Goal: Complete application form

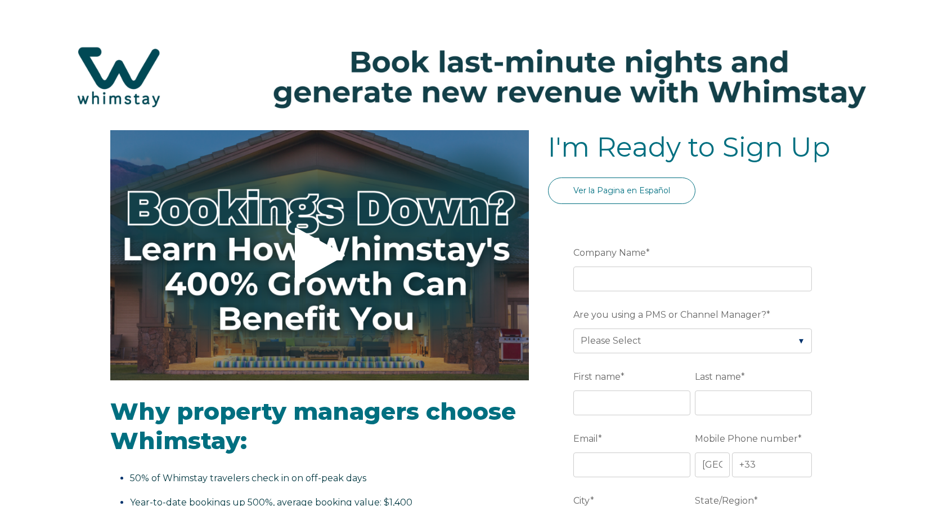
select select "FR"
select select "Standard"
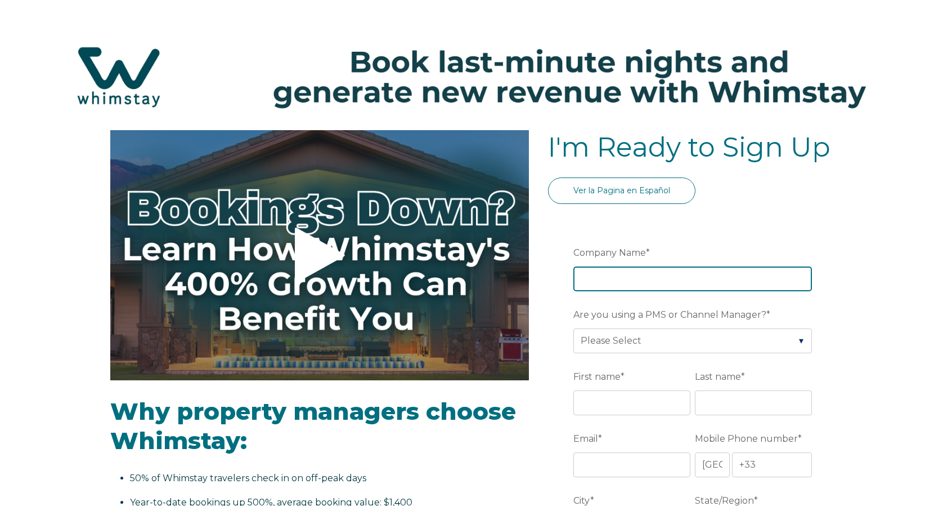
click at [621, 269] on input "Company Name *" at bounding box center [693, 278] width 239 height 25
type input "Clervillage"
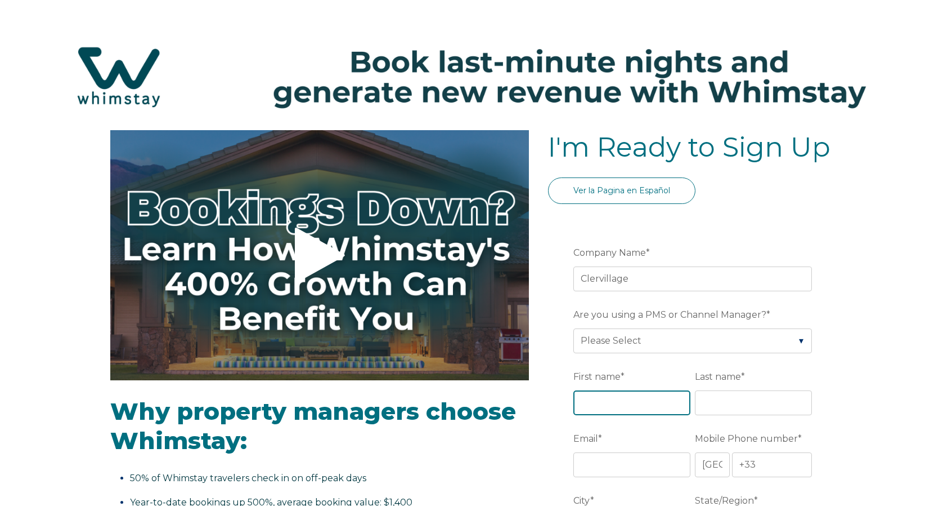
type input "Dahnell"
type input "[PERSON_NAME]"
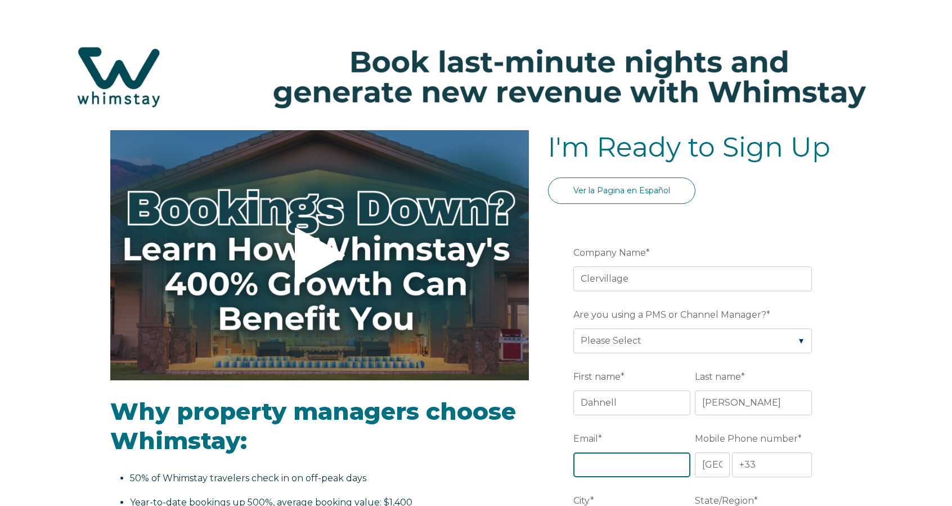
type input "[EMAIL_ADDRESS][DOMAIN_NAME]"
type input "[GEOGRAPHIC_DATA]"
type input "FL"
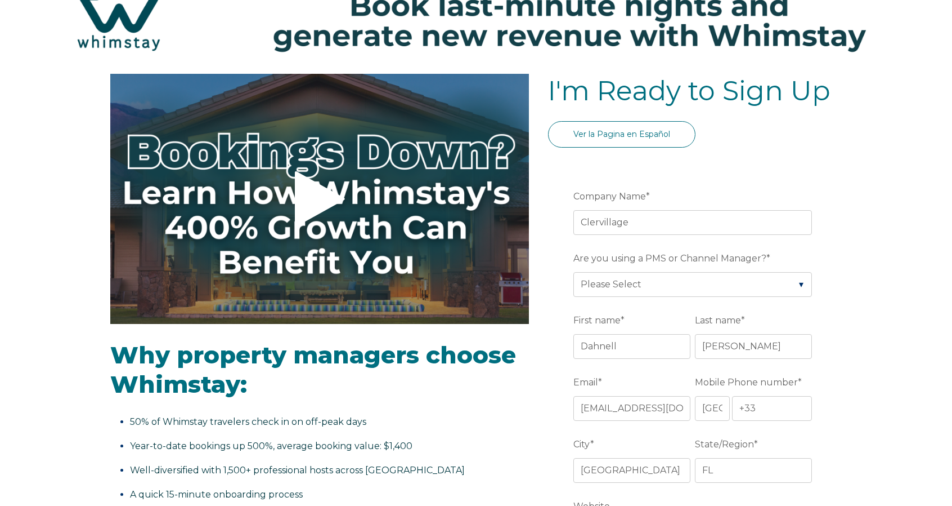
scroll to position [56, 0]
click at [739, 281] on select "Please Select Barefoot BookingPal Boost Brightside CiiRUS Escapia Guesty Hostaw…" at bounding box center [693, 284] width 239 height 25
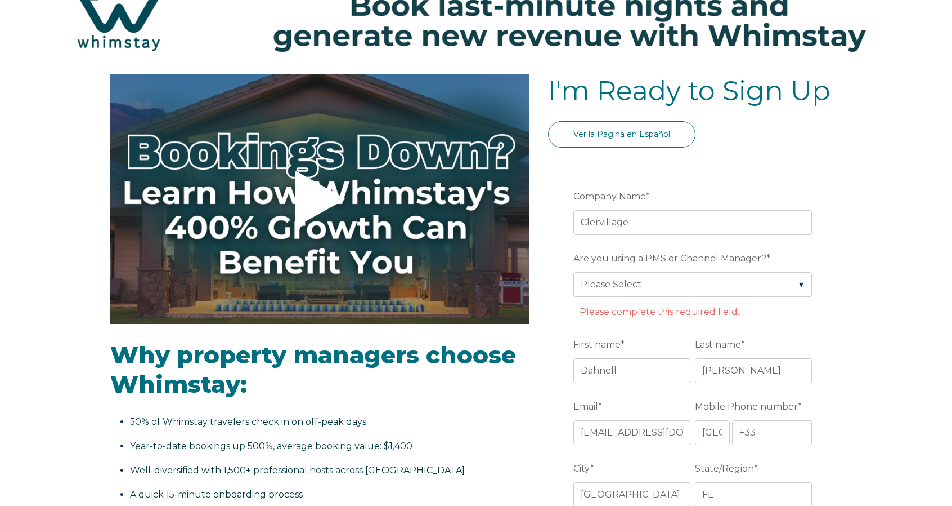
click at [778, 278] on select "Please Select Barefoot BookingPal Boost Brightside CiiRUS Escapia Guesty Hostaw…" at bounding box center [693, 284] width 239 height 25
select select "Hostaway"
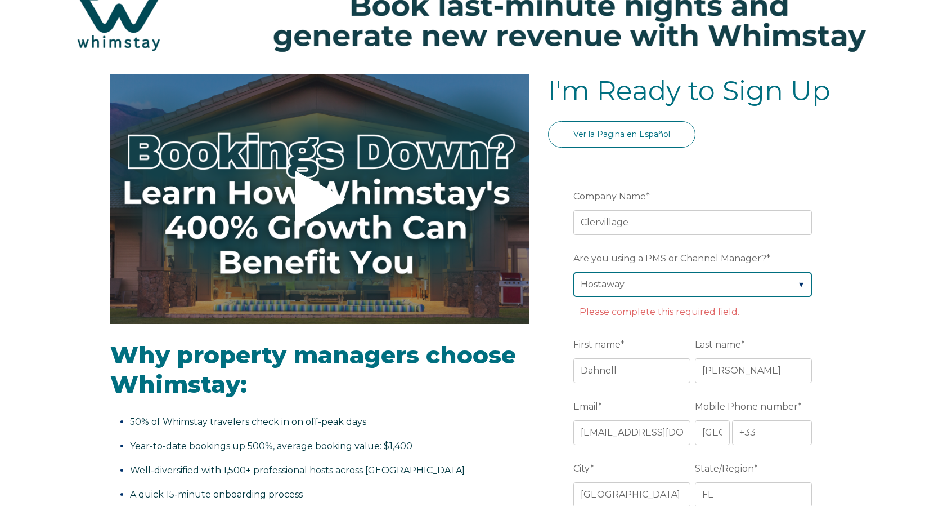
click at [574, 272] on select "Please Select Barefoot BookingPal Boost Brightside CiiRUS Escapia Guesty Hostaw…" at bounding box center [693, 284] width 239 height 25
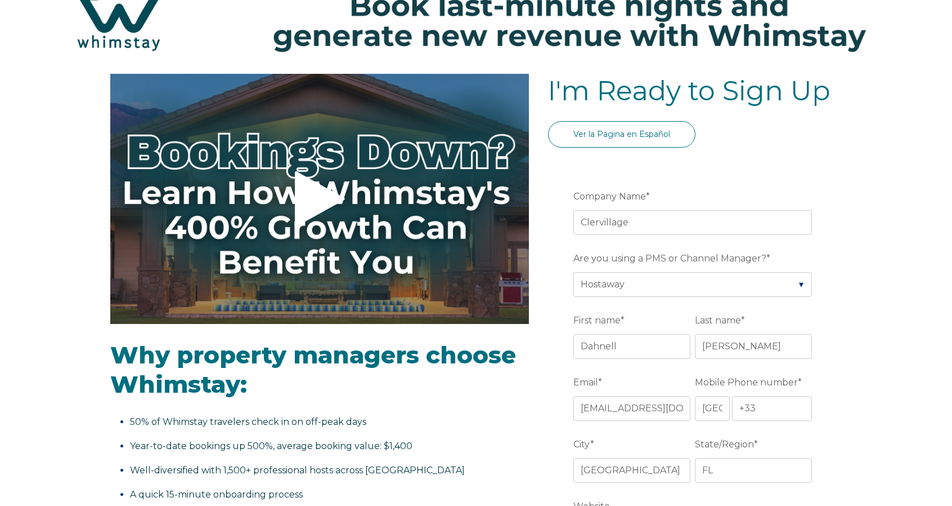
click at [716, 408] on select "* [GEOGRAPHIC_DATA] (‫[GEOGRAPHIC_DATA]‬‎) [GEOGRAPHIC_DATA] ([GEOGRAPHIC_DATA]…" at bounding box center [712, 408] width 35 height 25
select select "US"
click at [695, 396] on select "* [GEOGRAPHIC_DATA] (‫[GEOGRAPHIC_DATA]‬‎) [GEOGRAPHIC_DATA] ([GEOGRAPHIC_DATA]…" at bounding box center [712, 408] width 35 height 25
click at [767, 404] on input "+1" at bounding box center [772, 408] width 80 height 25
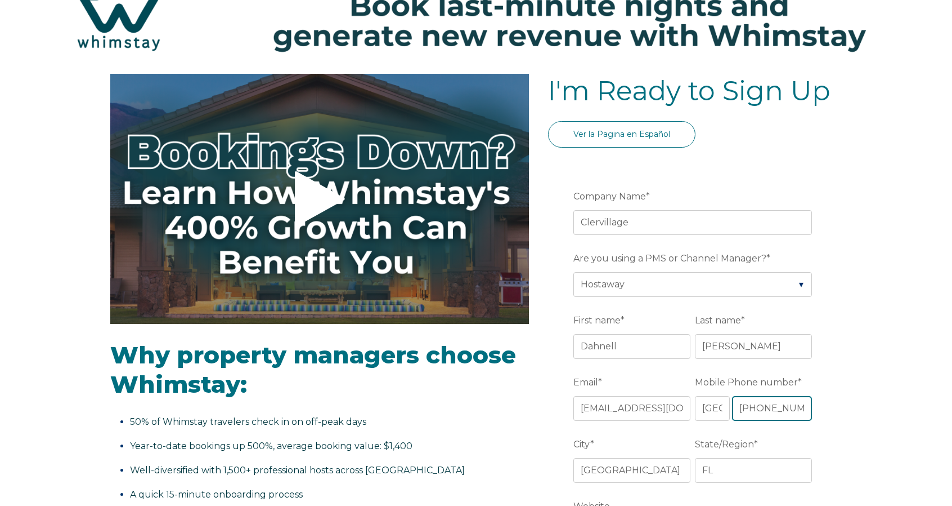
type input "[PHONE_NUMBER]"
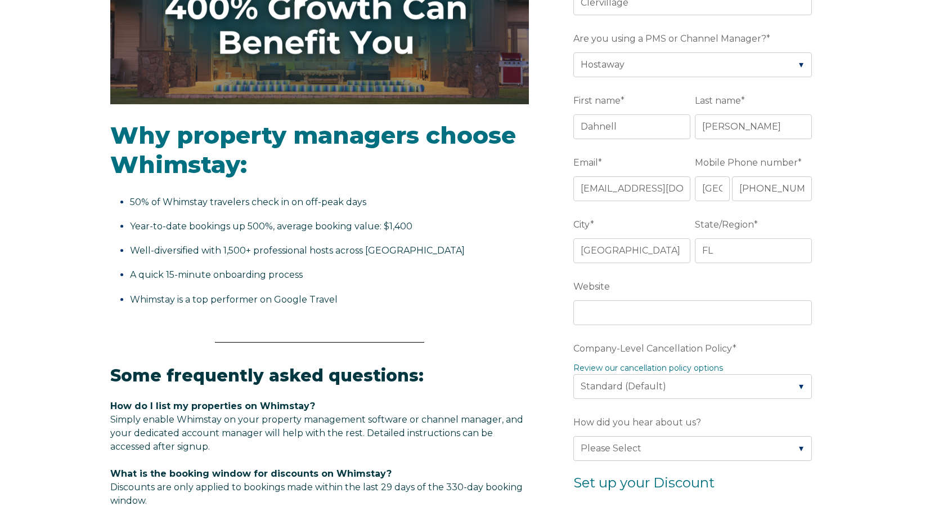
scroll to position [281, 0]
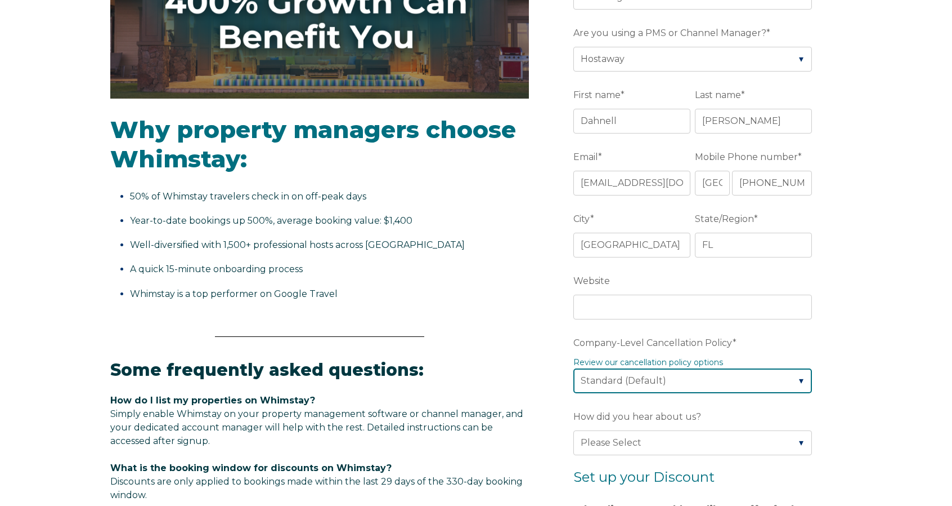
click at [630, 379] on select "Please Select Partial Standard (Default) Moderate Strict" at bounding box center [693, 380] width 239 height 25
click at [630, 378] on select "Please Select Partial Standard (Default) Moderate Strict" at bounding box center [693, 380] width 239 height 25
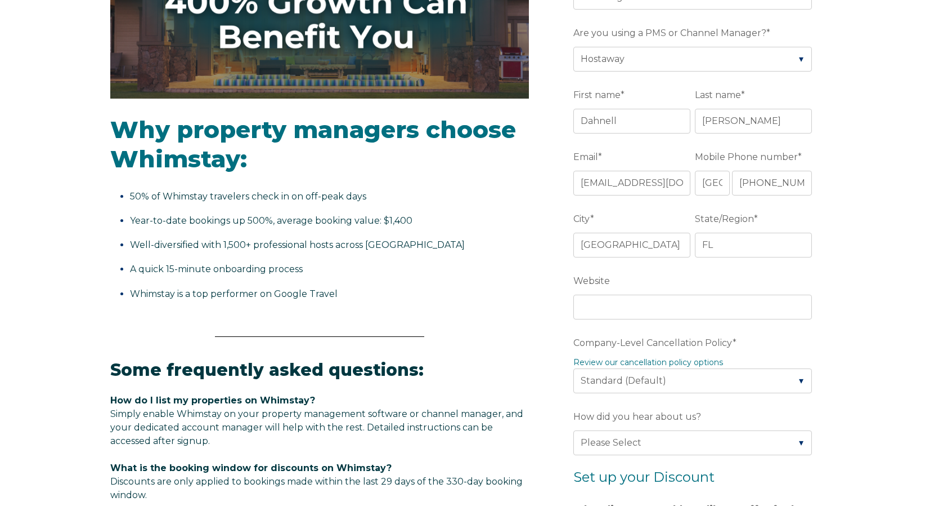
click at [886, 323] on div "Video player - SSOB Pitch Vid Thumbnail - Click to play video Why property mana…" at bounding box center [476, 385] width 952 height 1072
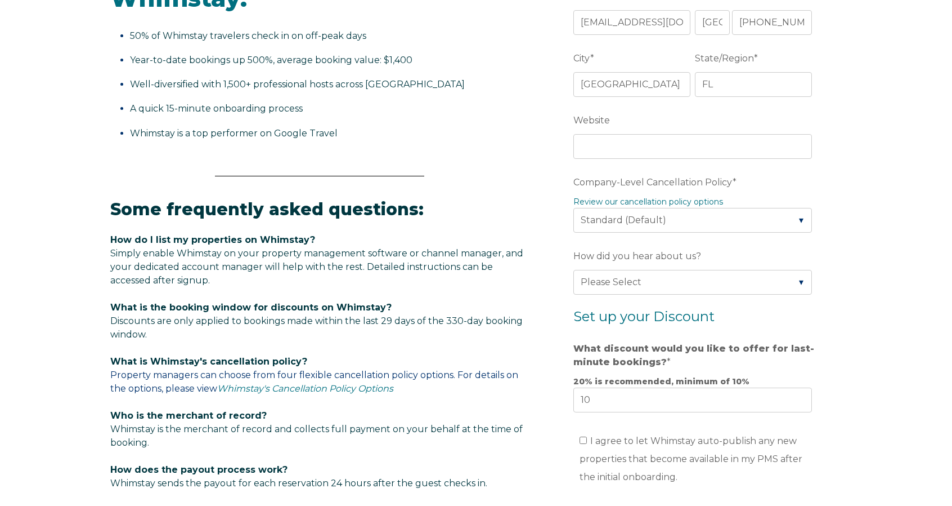
scroll to position [450, 0]
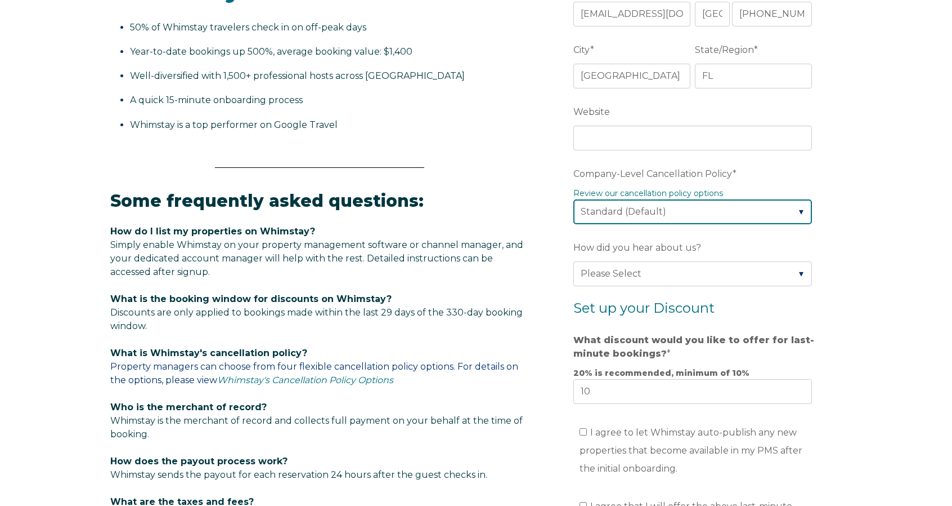
click at [673, 212] on select "Please Select Partial Standard (Default) Moderate Strict" at bounding box center [693, 211] width 239 height 25
select select "Moderate"
click at [574, 199] on select "Please Select Partial Standard (Default) Moderate Strict" at bounding box center [693, 211] width 239 height 25
click at [884, 210] on div "Video player - SSOB Pitch Vid Thumbnail - Click to play video Why property mana…" at bounding box center [476, 216] width 952 height 1072
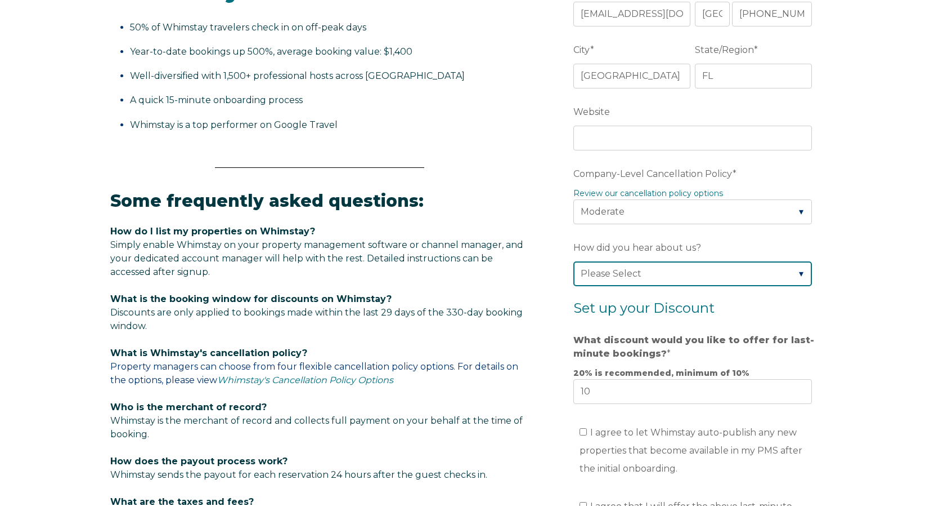
click at [726, 274] on select "Please Select Found Whimstay through a Google search Direct outreach from a Whi…" at bounding box center [693, 273] width 239 height 25
select select "Podcast"
click at [574, 261] on select "Please Select Found Whimstay through a Google search Direct outreach from a Whi…" at bounding box center [693, 273] width 239 height 25
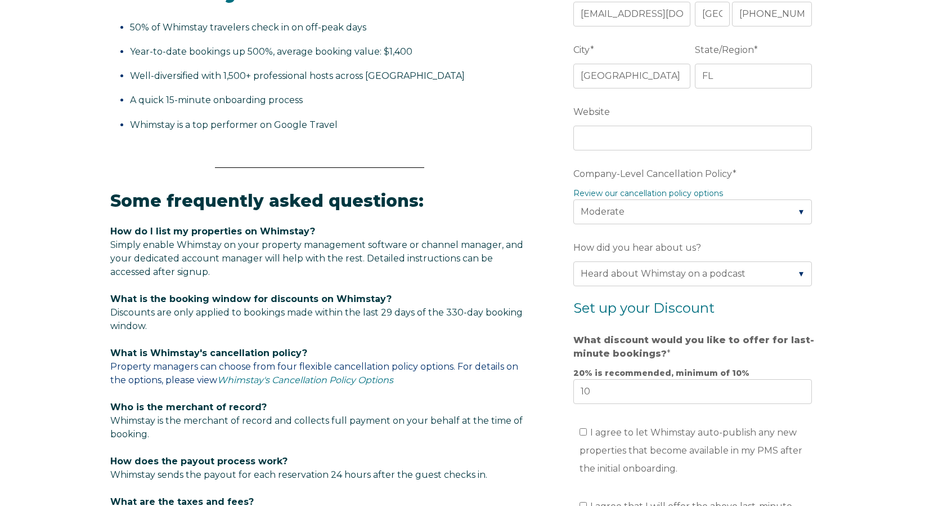
click at [834, 341] on form "Company Name * Clervillage Are you using a PMS or Channel Manager? * Please Sel…" at bounding box center [695, 237] width 294 height 940
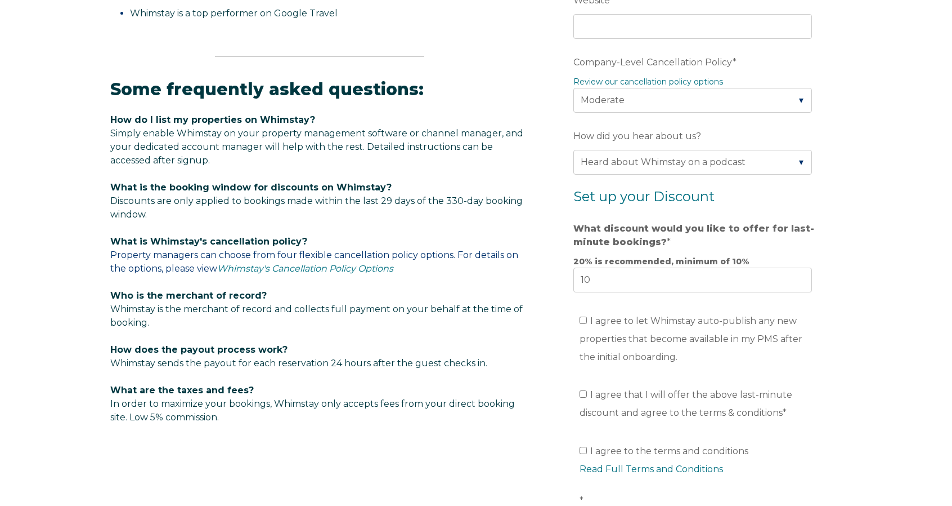
scroll to position [563, 0]
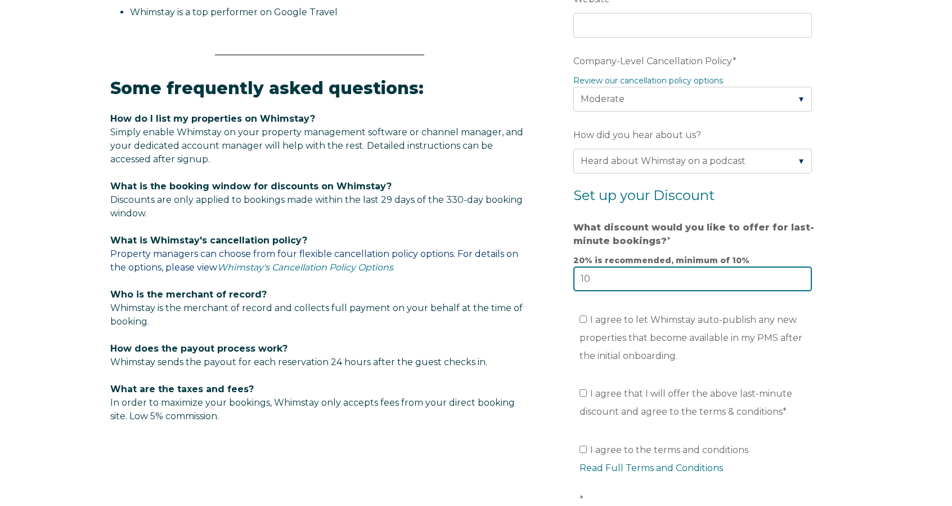
drag, startPoint x: 636, startPoint y: 270, endPoint x: 549, endPoint y: 269, distance: 86.7
click at [549, 269] on form "Company Name * Clervillage Are you using a PMS or Channel Manager? * Please Sel…" at bounding box center [695, 124] width 294 height 940
type input "15"
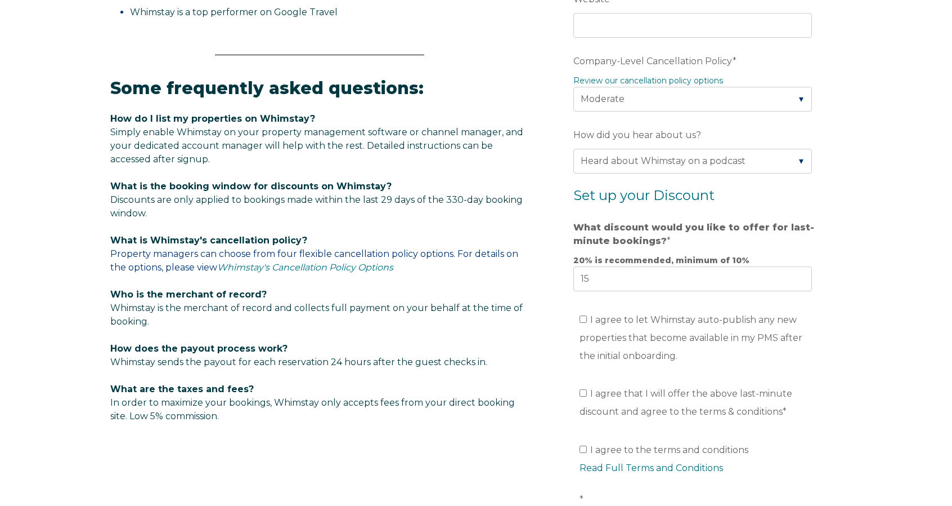
click at [904, 343] on div "Video player - SSOB Pitch Vid Thumbnail - Click to play video Why property mana…" at bounding box center [476, 103] width 952 height 1072
click at [623, 319] on span "I agree to let Whimstay auto-publish any new properties that become available i…" at bounding box center [691, 337] width 223 height 47
click at [587, 319] on input "I agree to let Whimstay auto-publish any new properties that become available i…" at bounding box center [583, 318] width 7 height 7
click at [637, 314] on span "I agree to let Whimstay auto-publish any new properties that become available i…" at bounding box center [691, 337] width 223 height 47
click at [587, 315] on input "I agree to let Whimstay auto-publish any new properties that become available i…" at bounding box center [583, 318] width 7 height 7
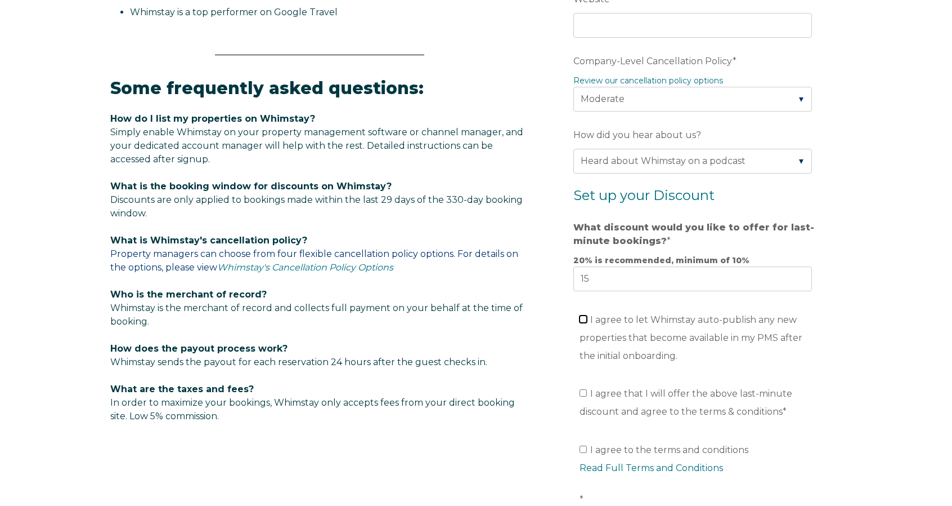
checkbox input "false"
click at [629, 389] on span "I agree that I will offer the above last-minute discount and agree to the terms…" at bounding box center [686, 402] width 213 height 29
click at [587, 389] on input "I agree that I will offer the above last-minute discount and agree to the terms…" at bounding box center [583, 392] width 7 height 7
checkbox input "true"
click at [634, 446] on span "I agree to the terms and conditions Read Full Terms and Conditions *" at bounding box center [699, 474] width 239 height 60
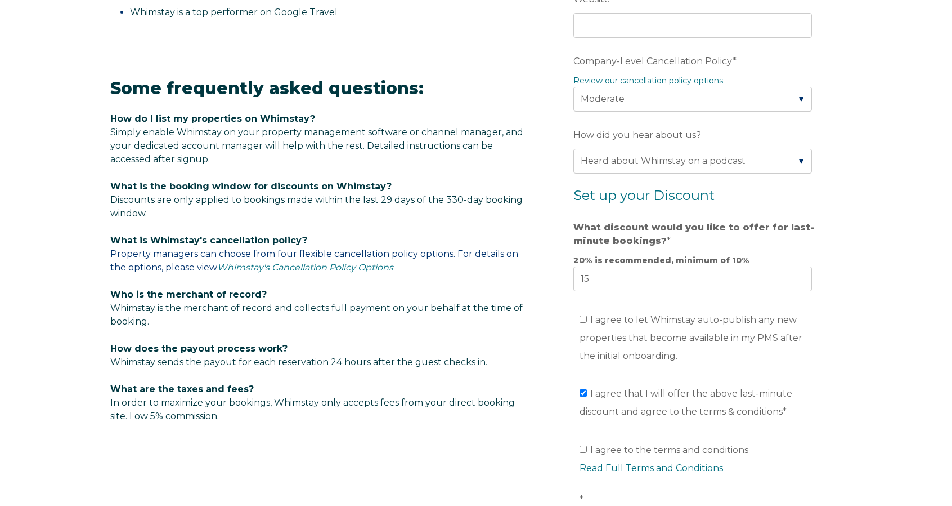
click at [587, 446] on input "I agree to the terms and conditions Read Full Terms and Conditions *" at bounding box center [583, 448] width 7 height 7
checkbox input "true"
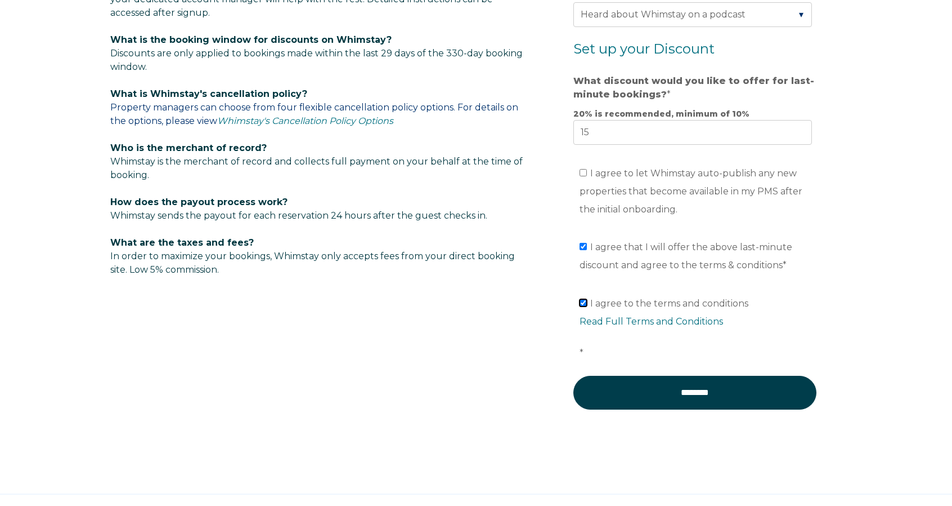
scroll to position [759, 0]
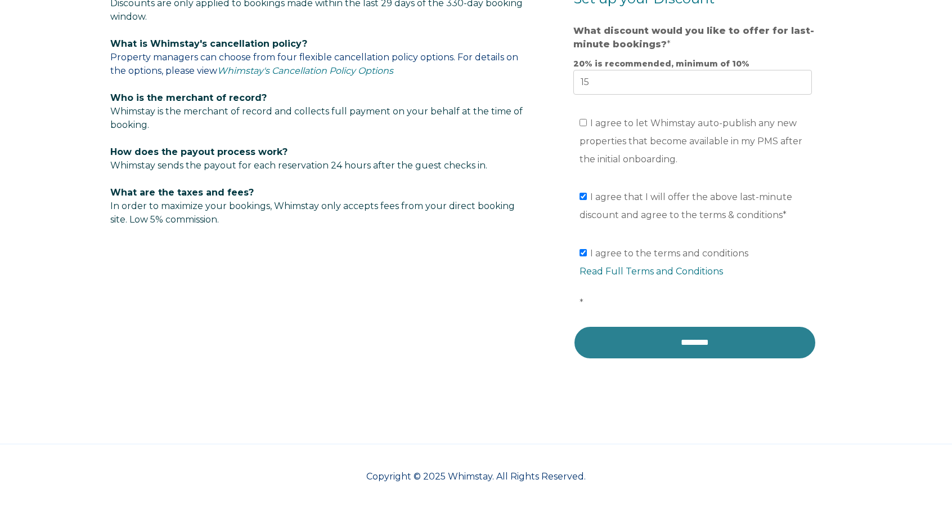
click at [660, 338] on input "********" at bounding box center [695, 342] width 243 height 34
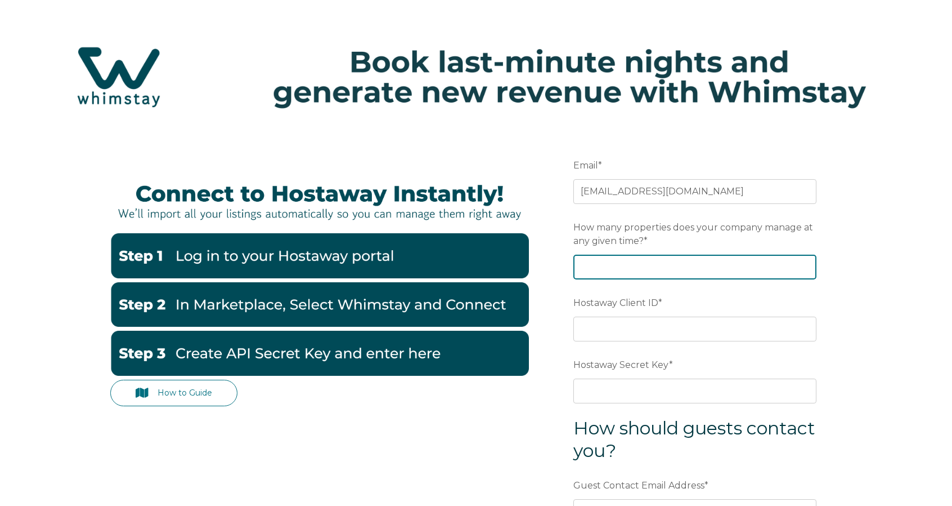
click at [752, 267] on input "How many properties does your company manage at any given time? *" at bounding box center [695, 266] width 243 height 25
type input "6"
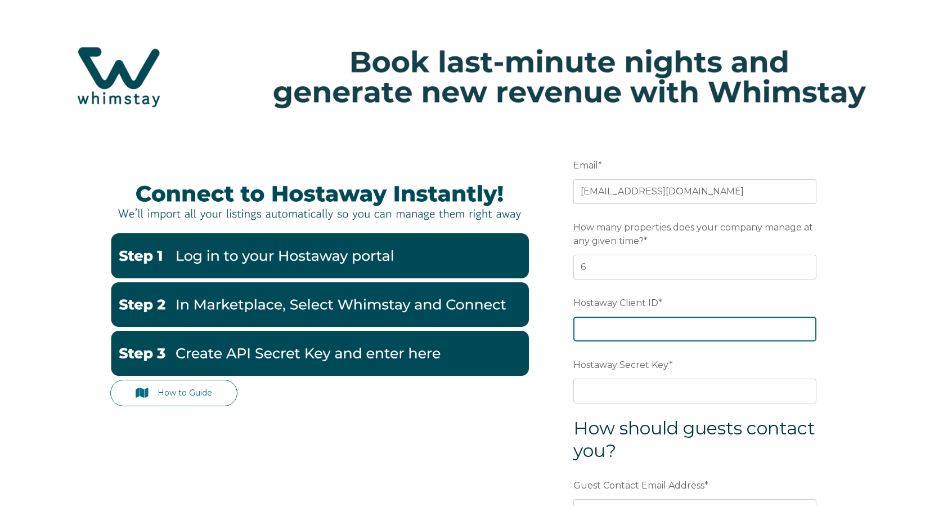
click at [622, 323] on input "Hostaway Client ID *" at bounding box center [695, 328] width 243 height 25
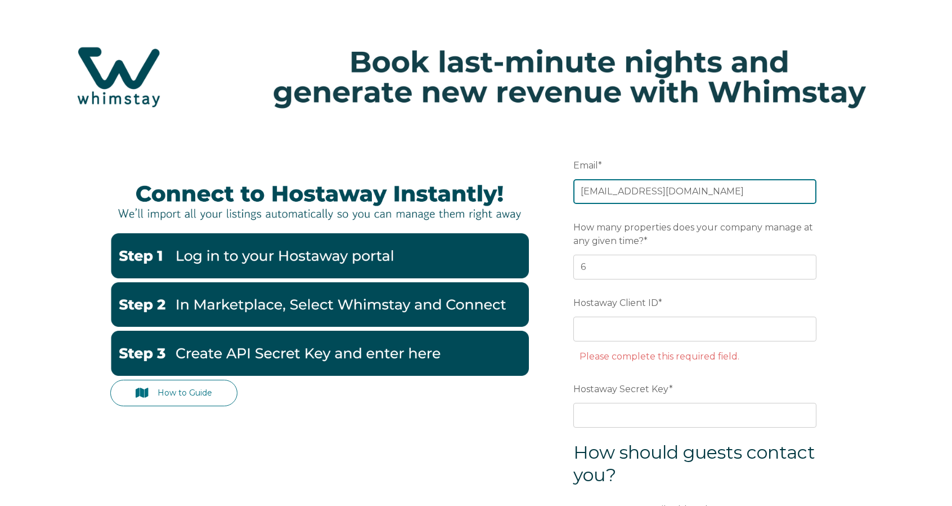
drag, startPoint x: 731, startPoint y: 191, endPoint x: 483, endPoint y: 195, distance: 247.7
click at [478, 196] on div "How to Guide Email * clervillage@gmail.com Preferred language SDR How many prop…" at bounding box center [476, 413] width 732 height 566
type input "dmvested@gmail.com"
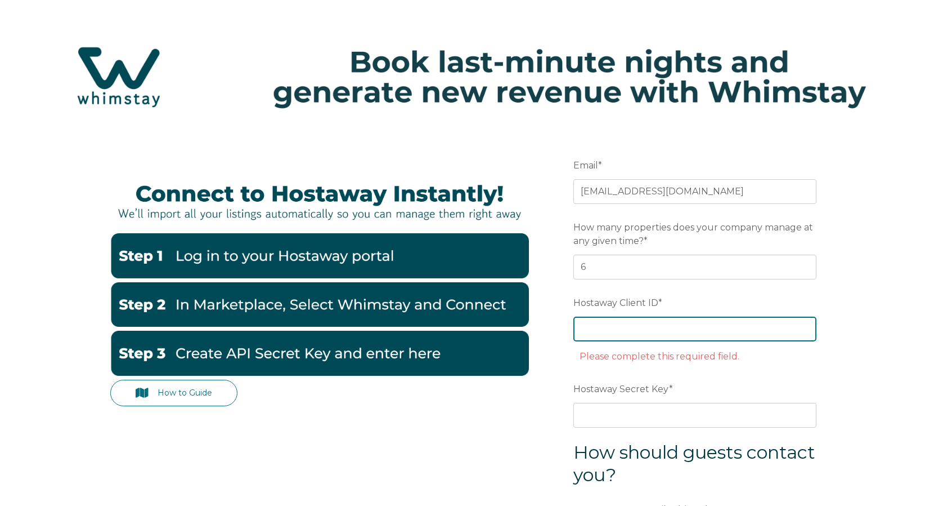
click at [646, 329] on input "Hostaway Client ID *" at bounding box center [695, 328] width 243 height 25
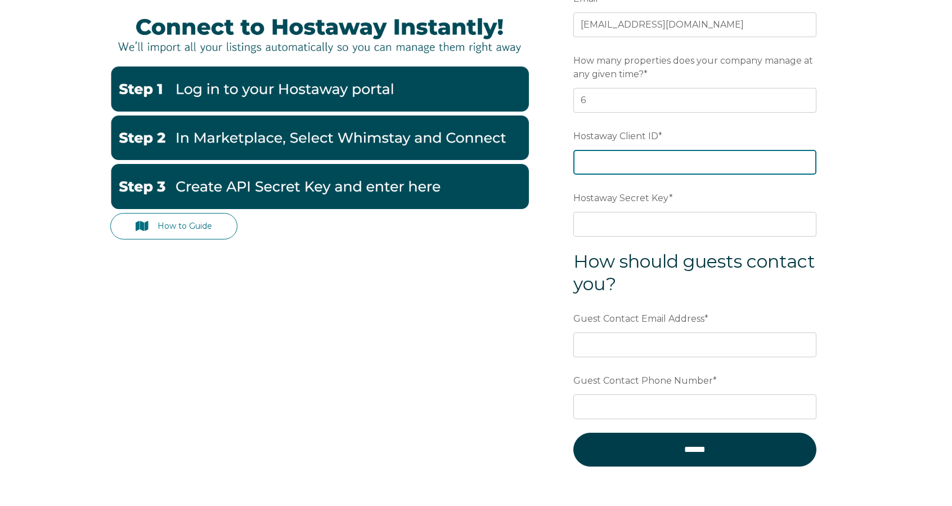
scroll to position [163, 0]
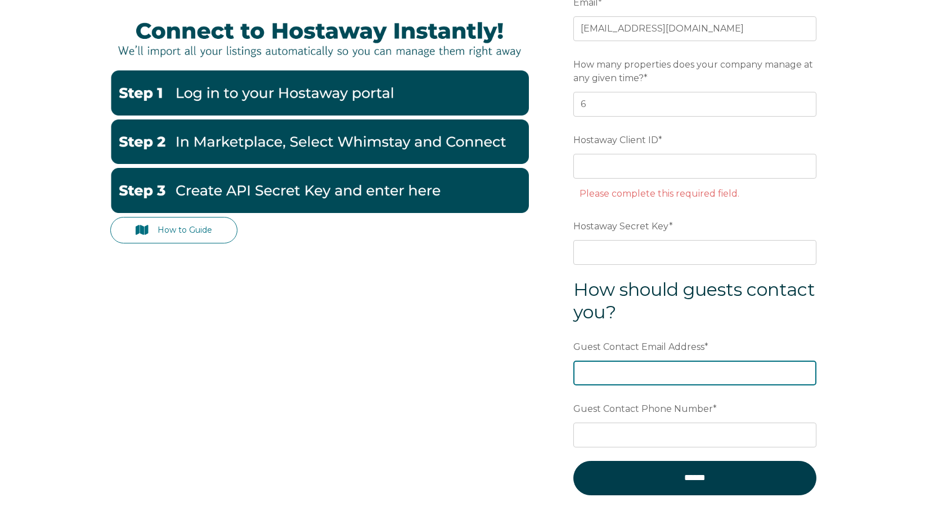
click at [619, 348] on div "Guest Contact Email Address *" at bounding box center [695, 361] width 243 height 48
type input "dan"
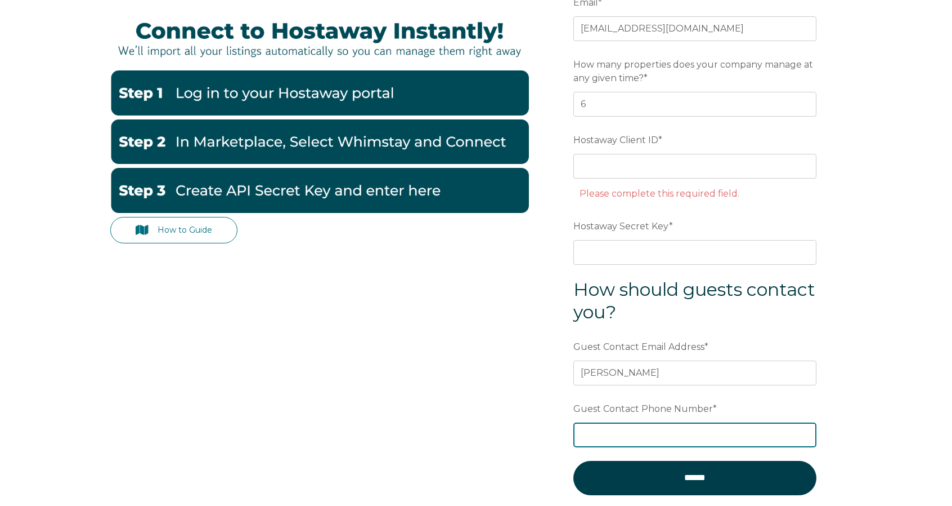
click at [607, 435] on input "Guest Contact Phone Number *" at bounding box center [695, 434] width 243 height 25
type input "+16097701046"
click at [624, 356] on div "Guest Contact Email Address * dan" at bounding box center [695, 361] width 243 height 48
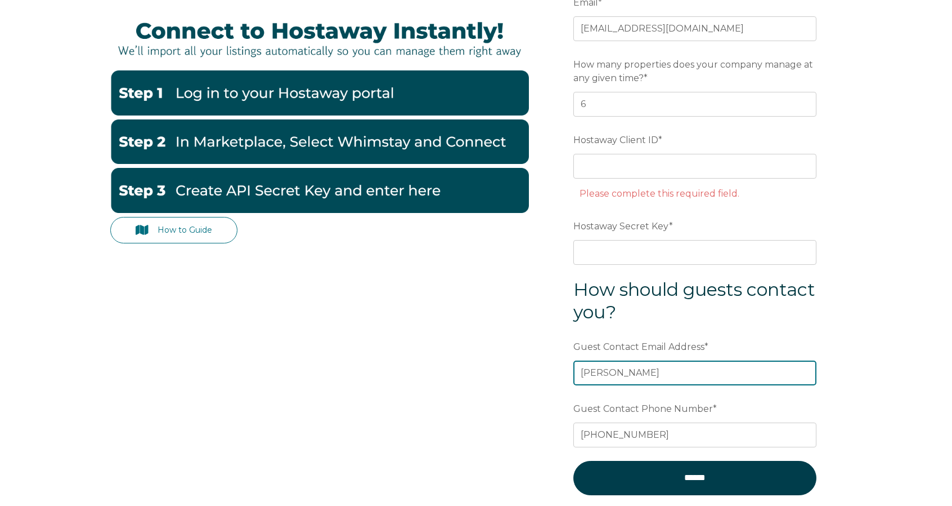
click at [615, 370] on input "dan" at bounding box center [695, 372] width 243 height 25
type input "dan@dmvestedproperties.com"
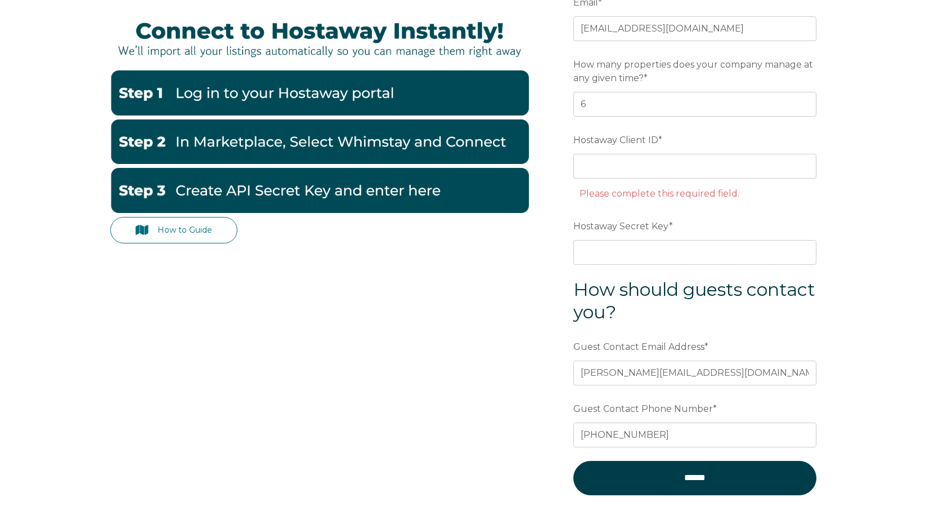
click at [878, 266] on div "How to Guide Email * dmvested@gmail.com Preferred language SDR How many propert…" at bounding box center [476, 272] width 952 height 611
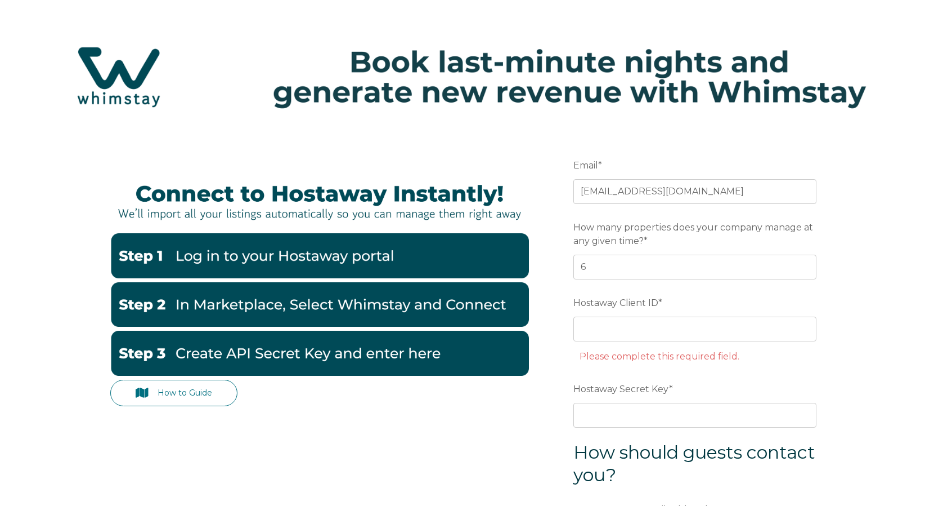
scroll to position [0, 0]
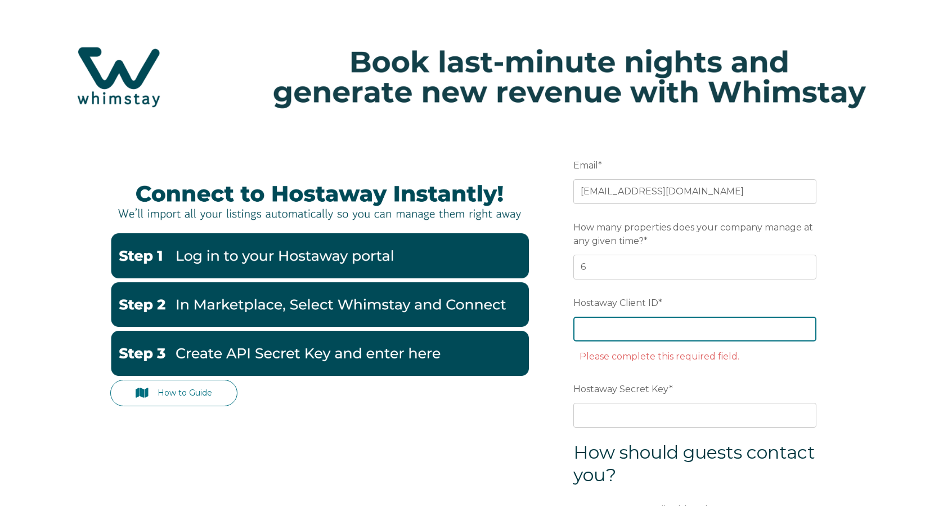
click at [672, 325] on input "Hostaway Client ID *" at bounding box center [695, 328] width 243 height 25
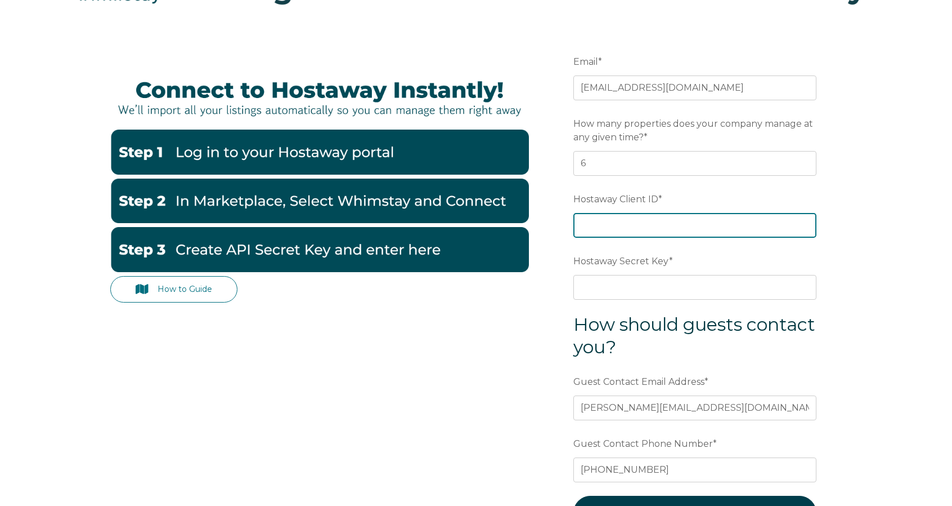
scroll to position [113, 0]
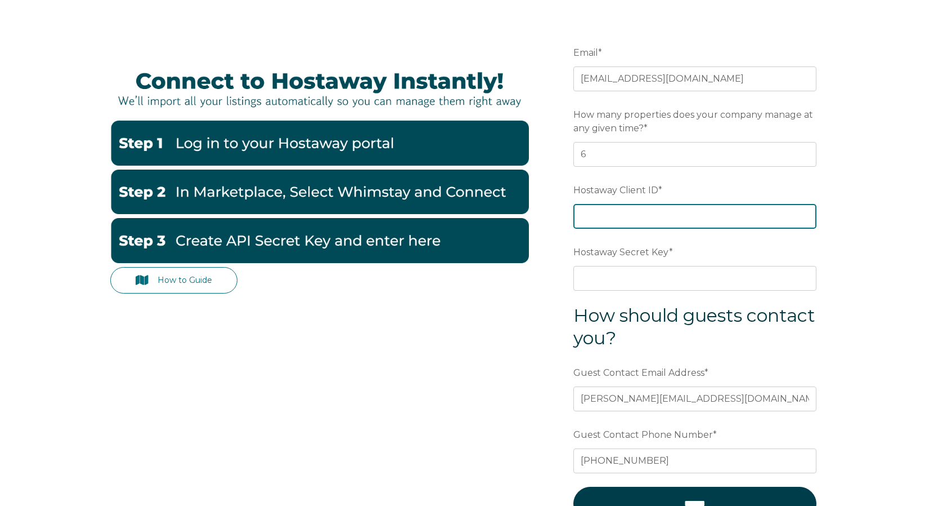
paste input "63922"
type input "63922"
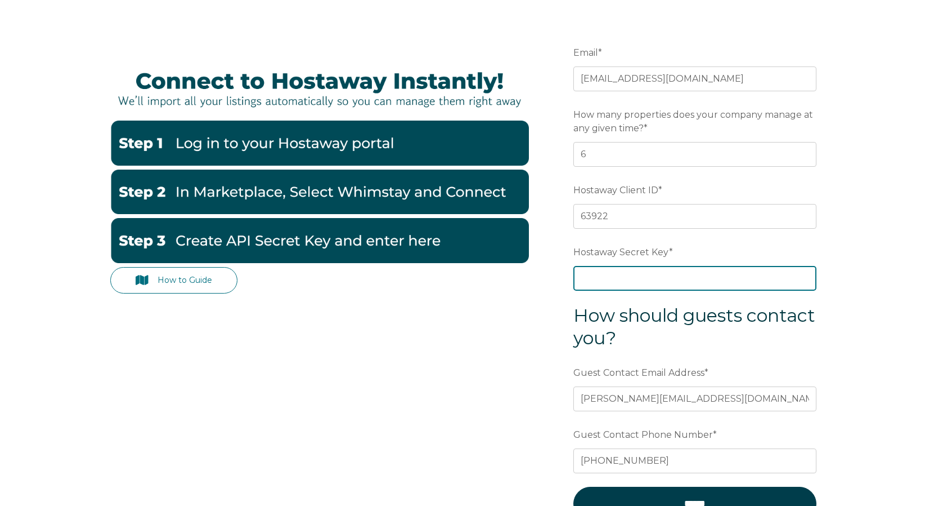
click at [618, 273] on input "Hostaway Secret Key *" at bounding box center [695, 278] width 243 height 25
paste input "44e82453b44967bd363e0243d161cf7e68d81d804c8037780ea74916dc933aed"
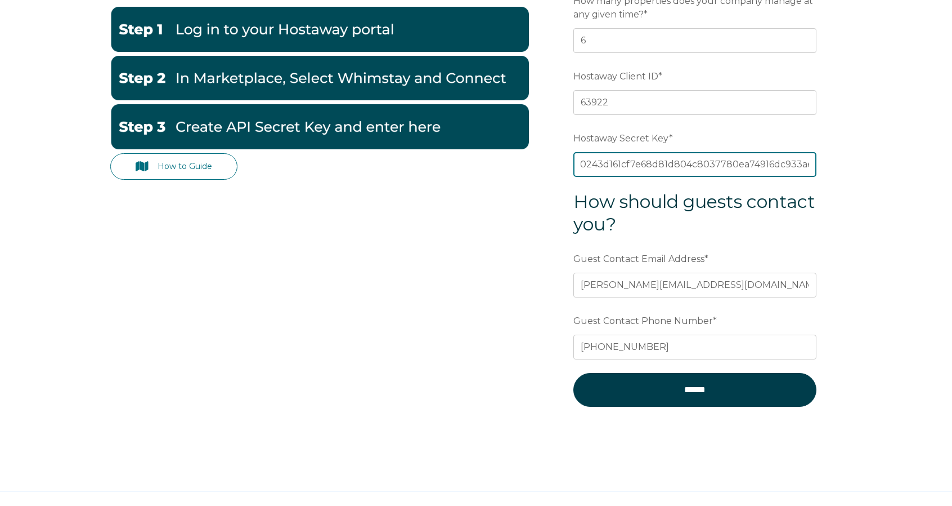
scroll to position [275, 0]
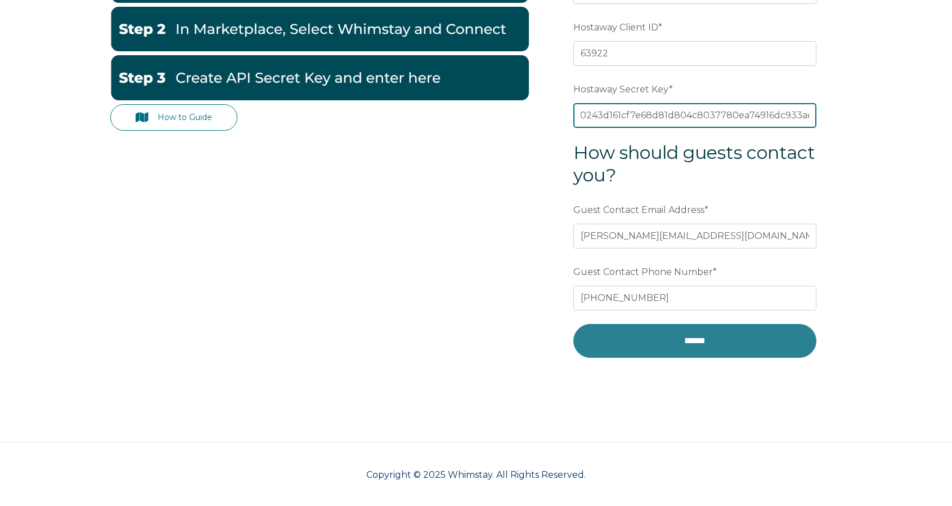
type input "44e82453b44967bd363e0243d161cf7e68d81d804c8037780ea74916dc933aed"
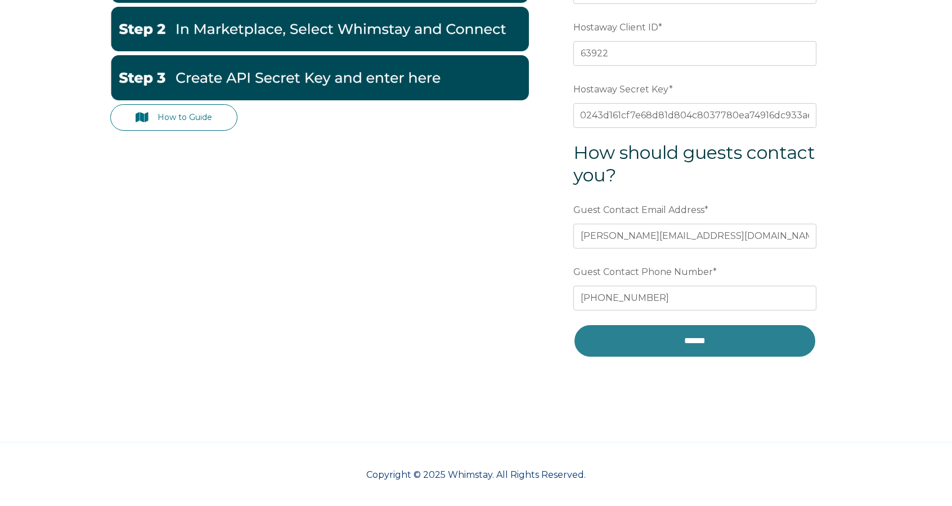
scroll to position [0, 0]
click at [665, 335] on input "******" at bounding box center [695, 341] width 243 height 34
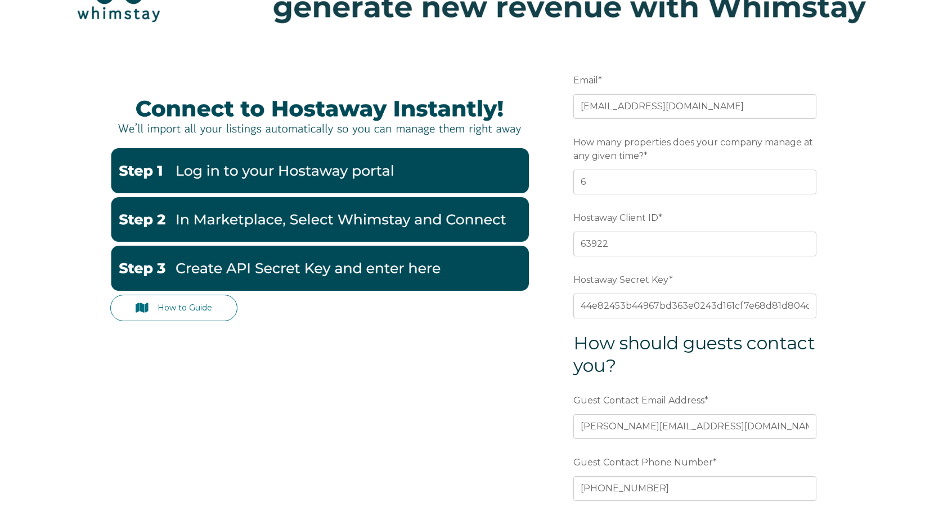
scroll to position [113, 0]
